Goal: Task Accomplishment & Management: Complete application form

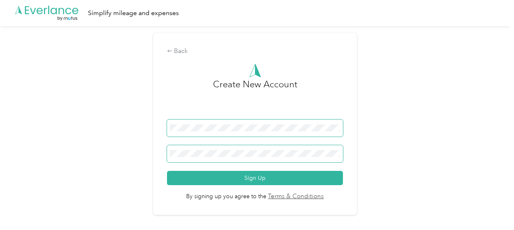
click at [167, 171] on button "Sign Up" at bounding box center [255, 178] width 176 height 14
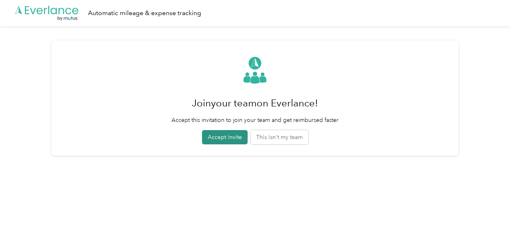
click at [239, 137] on button "Accept invite" at bounding box center [225, 137] width 46 height 14
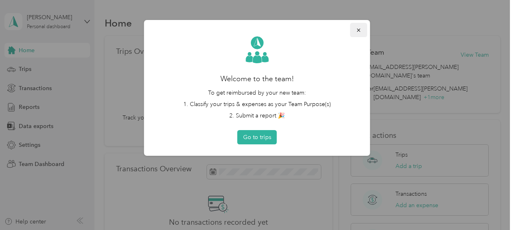
click at [361, 29] on icon "button" at bounding box center [359, 30] width 6 height 6
